Goal: Check status

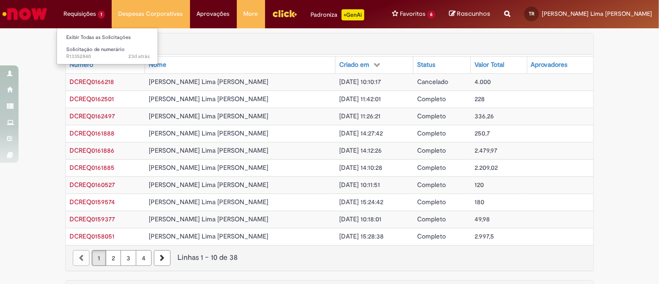
scroll to position [181, 0]
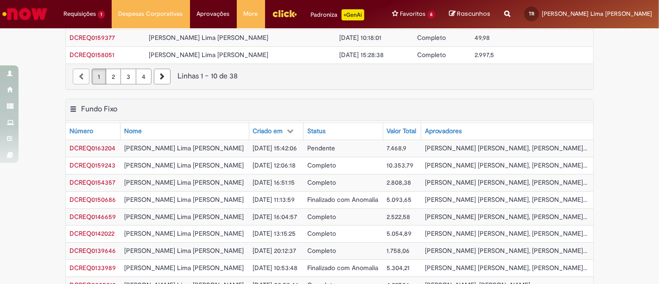
click at [27, 13] on img "Ir para a Homepage" at bounding box center [25, 14] width 48 height 19
